Goal: Transaction & Acquisition: Purchase product/service

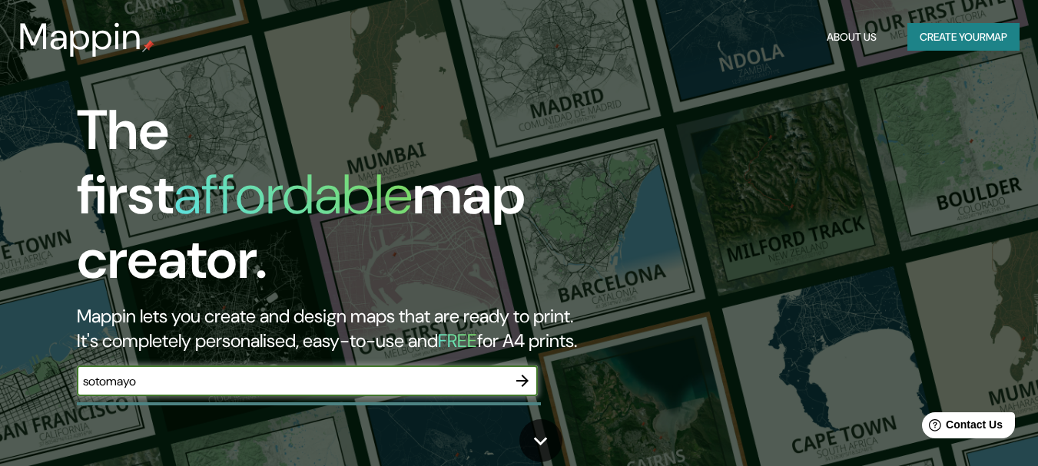
type input "sotomayor"
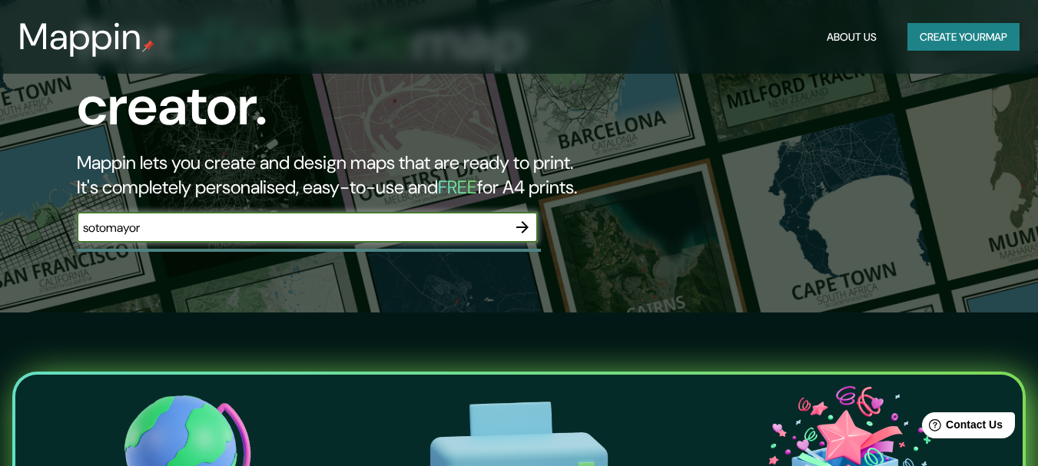
click at [522, 221] on icon "button" at bounding box center [522, 227] width 12 height 12
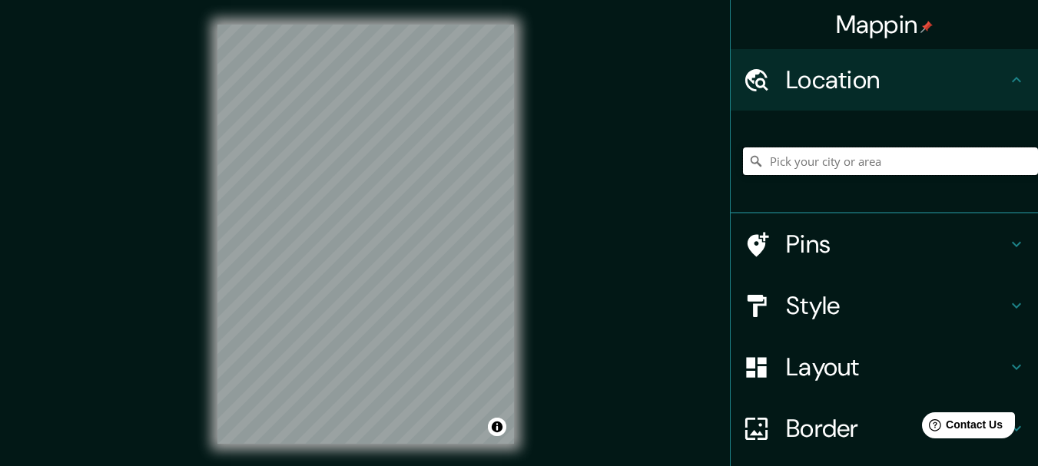
click at [810, 158] on input "Pick your city or area" at bounding box center [890, 162] width 295 height 28
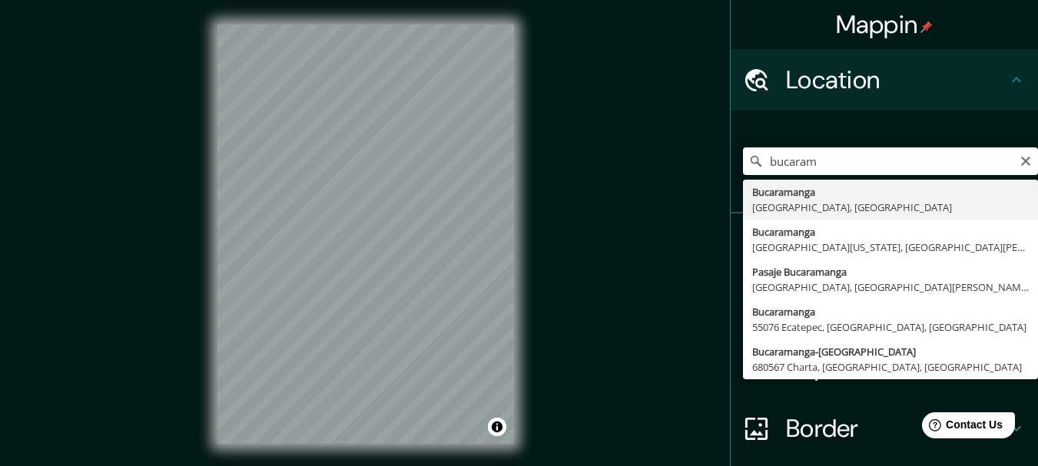
type input "Bucaramanga, [GEOGRAPHIC_DATA], [GEOGRAPHIC_DATA]"
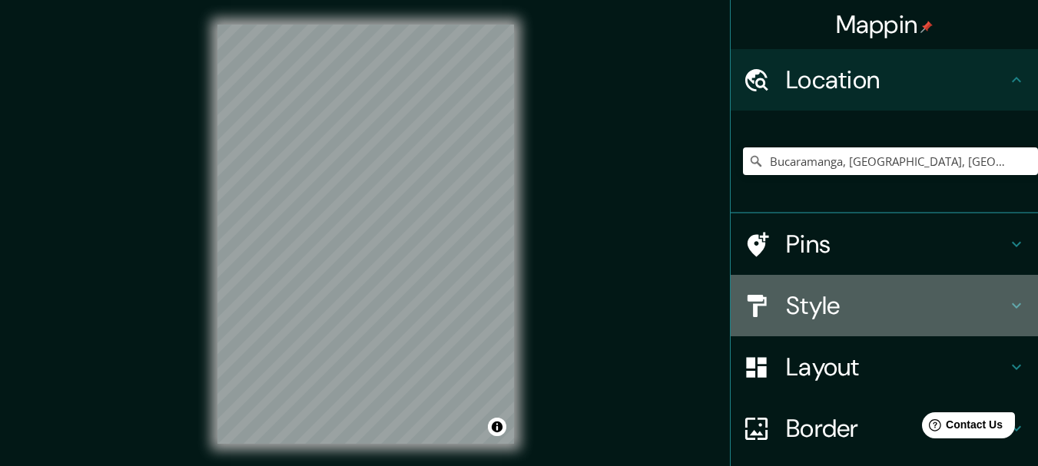
click at [798, 310] on h4 "Style" at bounding box center [896, 305] width 221 height 31
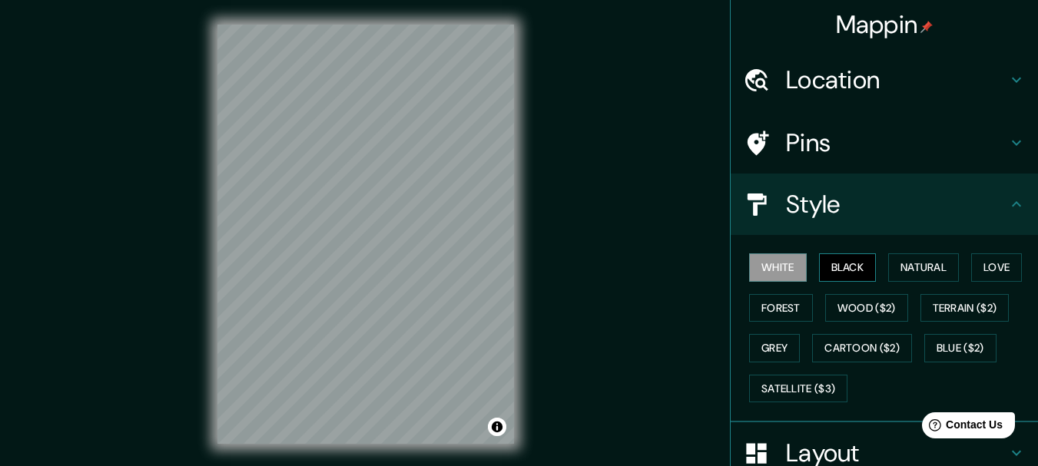
click at [836, 279] on button "Black" at bounding box center [848, 268] width 58 height 28
click at [930, 272] on button "Natural" at bounding box center [923, 268] width 71 height 28
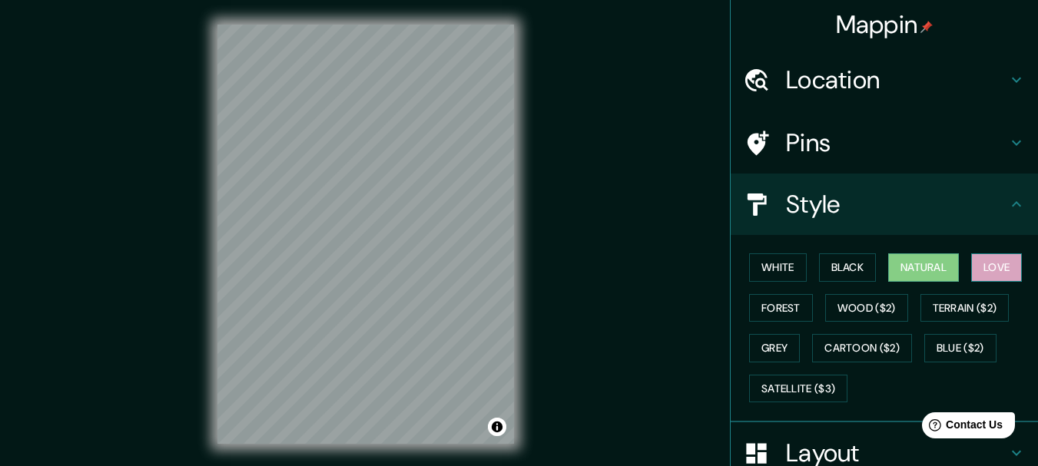
click at [981, 265] on button "Love" at bounding box center [996, 268] width 51 height 28
click at [775, 306] on button "Forest" at bounding box center [781, 308] width 64 height 28
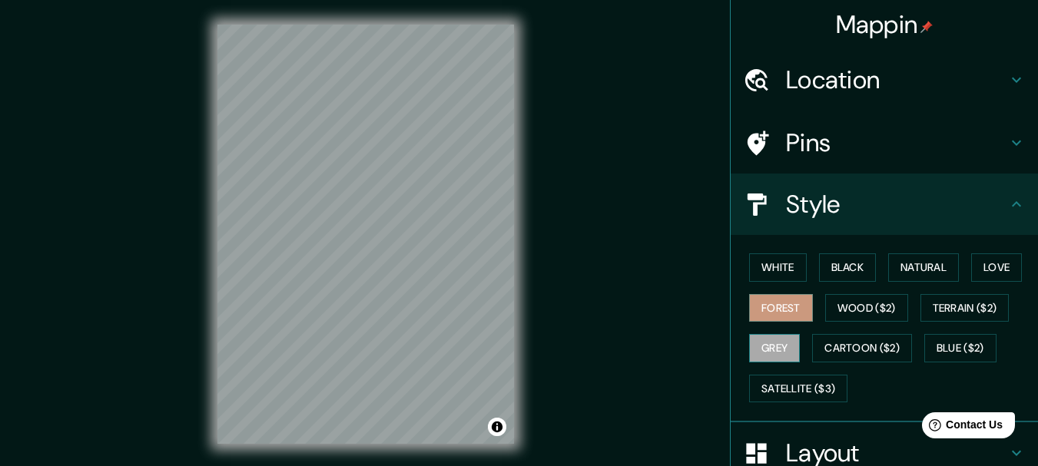
click at [780, 355] on button "Grey" at bounding box center [774, 348] width 51 height 28
click at [772, 283] on div "White Black Natural Love Forest Wood ($2) Terrain ($2) Grey Cartoon ($2) Blue (…" at bounding box center [890, 327] width 295 height 161
click at [775, 277] on button "White" at bounding box center [778, 268] width 58 height 28
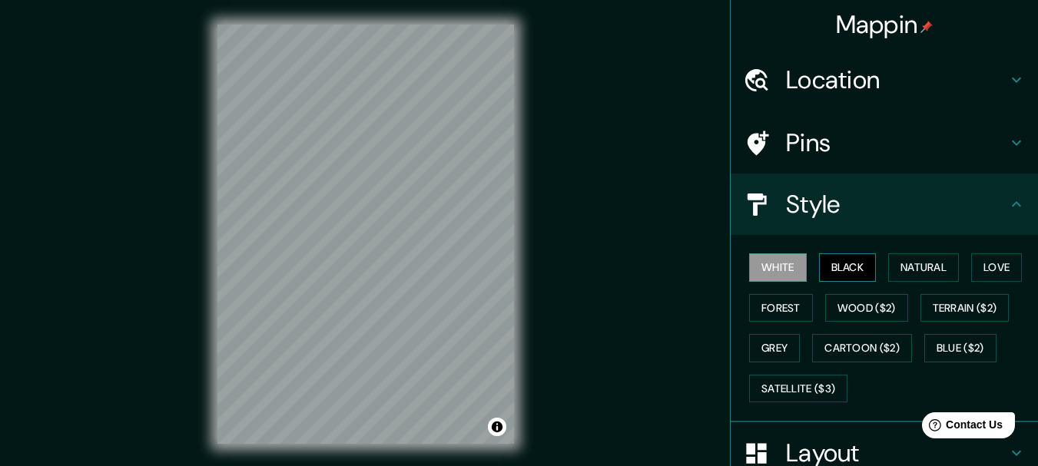
click at [832, 258] on button "Black" at bounding box center [848, 268] width 58 height 28
